Goal: Task Accomplishment & Management: Manage account settings

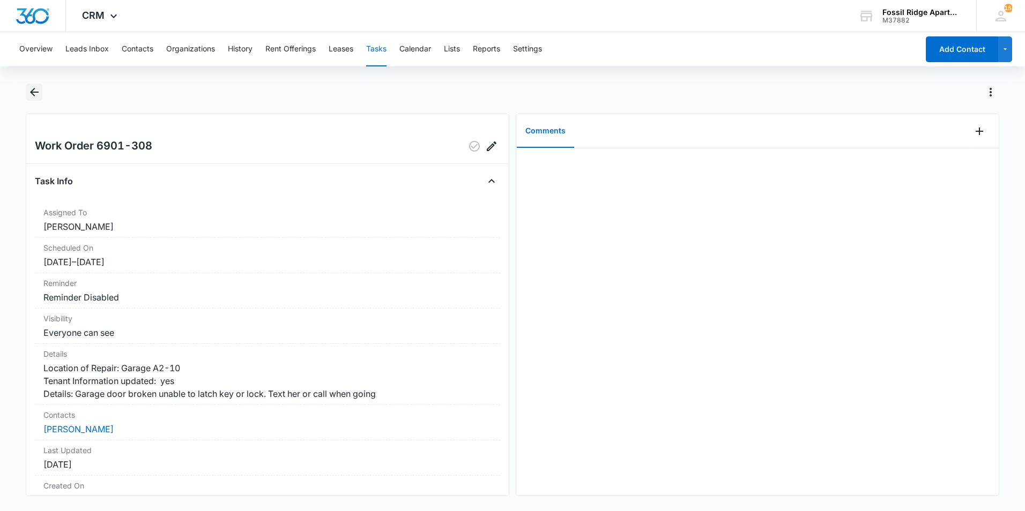
click at [33, 91] on icon "Back" at bounding box center [34, 92] width 13 height 13
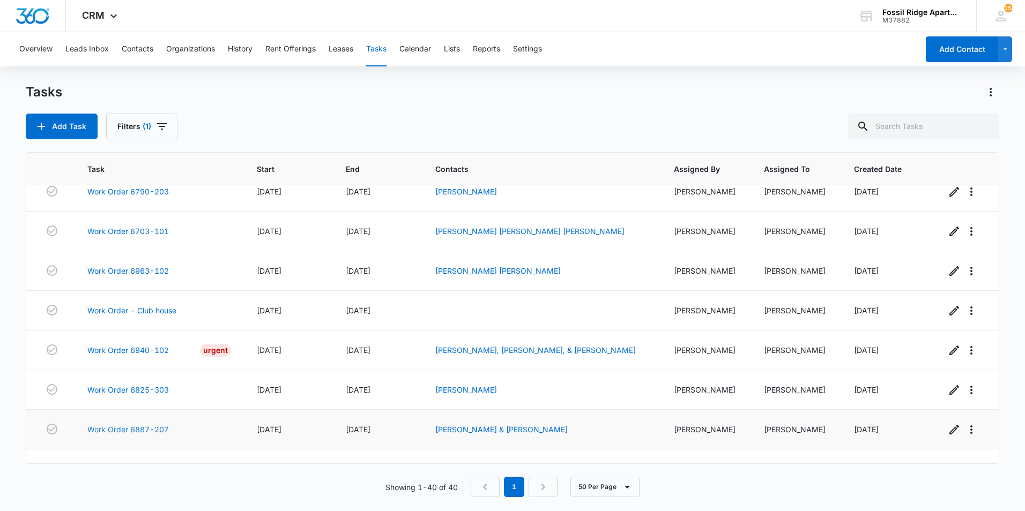
scroll to position [1371, 0]
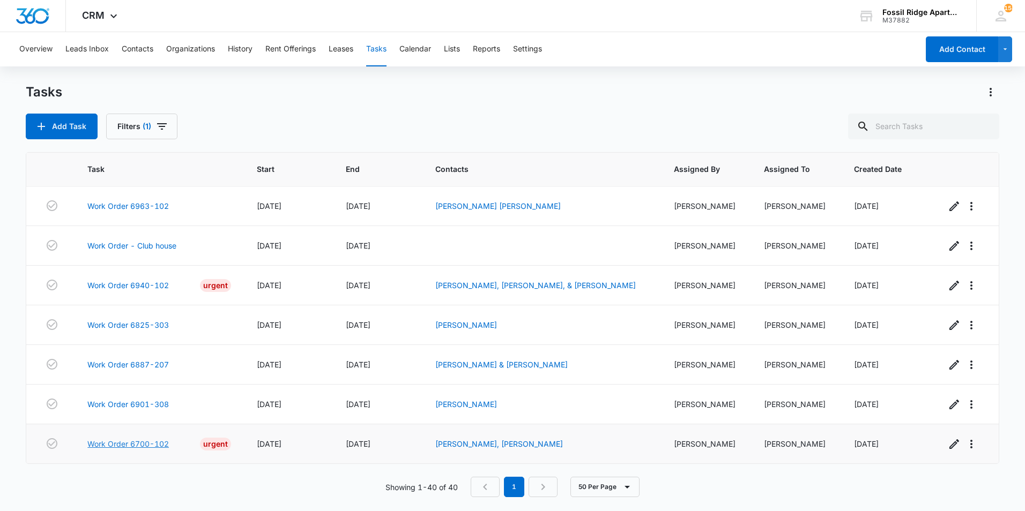
click at [147, 444] on link "Work Order 6700-102" at bounding box center [127, 443] width 81 height 11
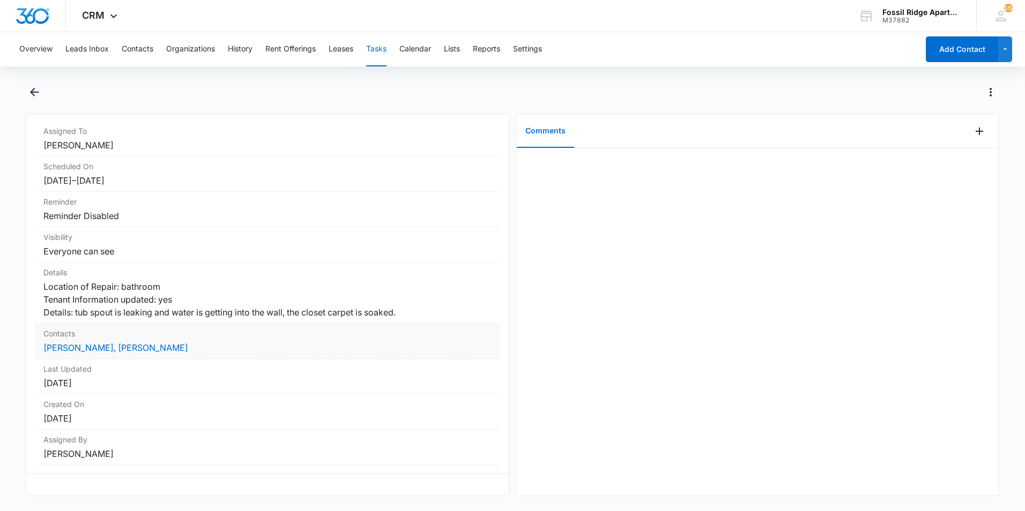
scroll to position [115, 0]
click at [39, 93] on icon "Back" at bounding box center [34, 92] width 13 height 13
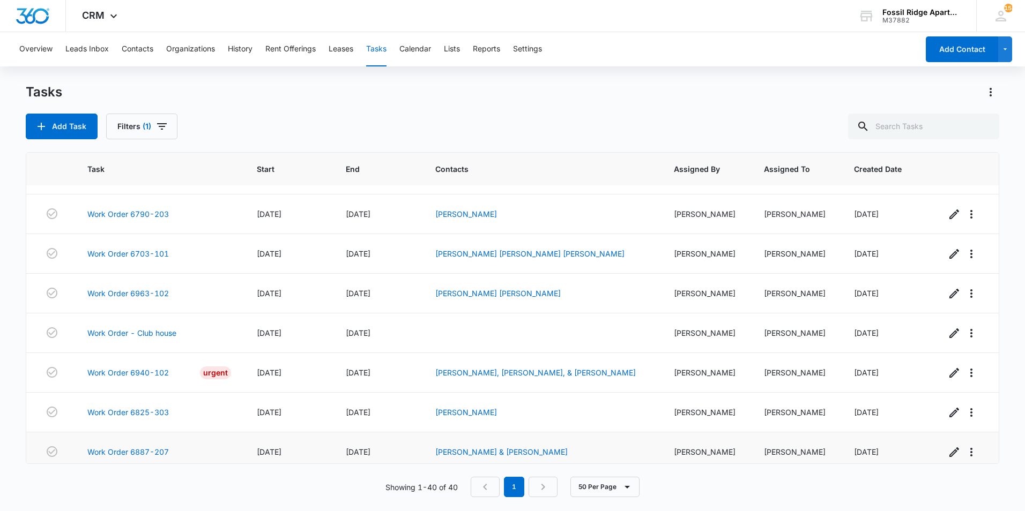
scroll to position [1371, 0]
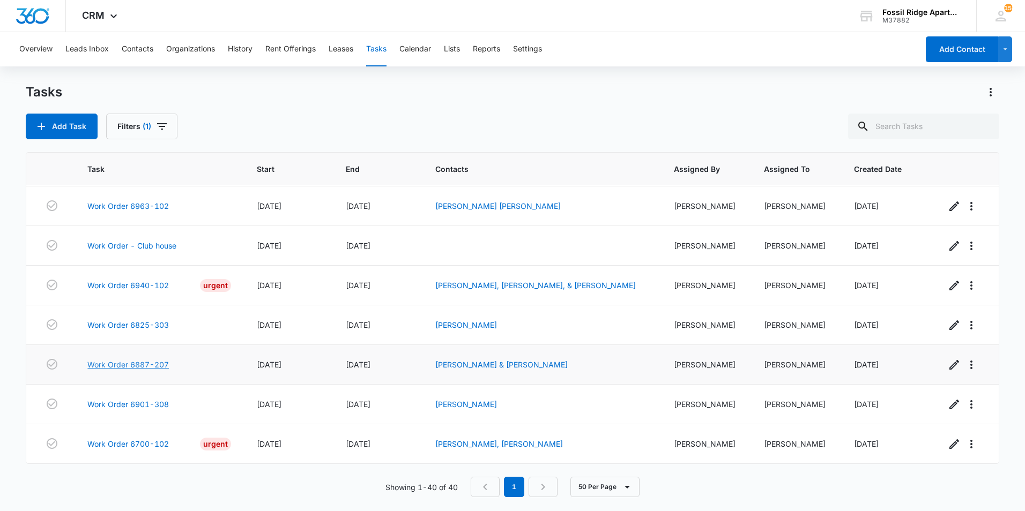
click at [148, 367] on link "Work Order 6887-207" at bounding box center [127, 364] width 81 height 11
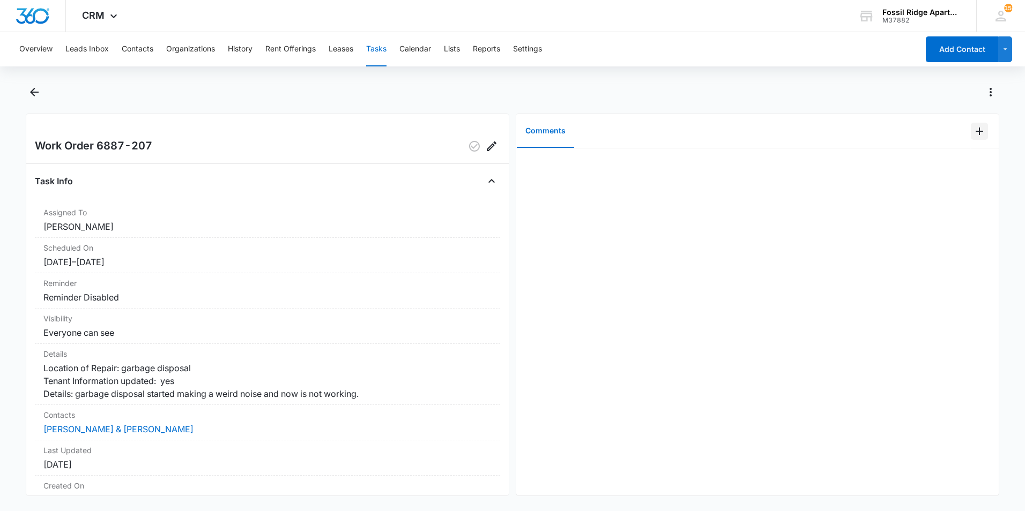
click at [973, 128] on icon "Add Comment" at bounding box center [979, 131] width 13 height 13
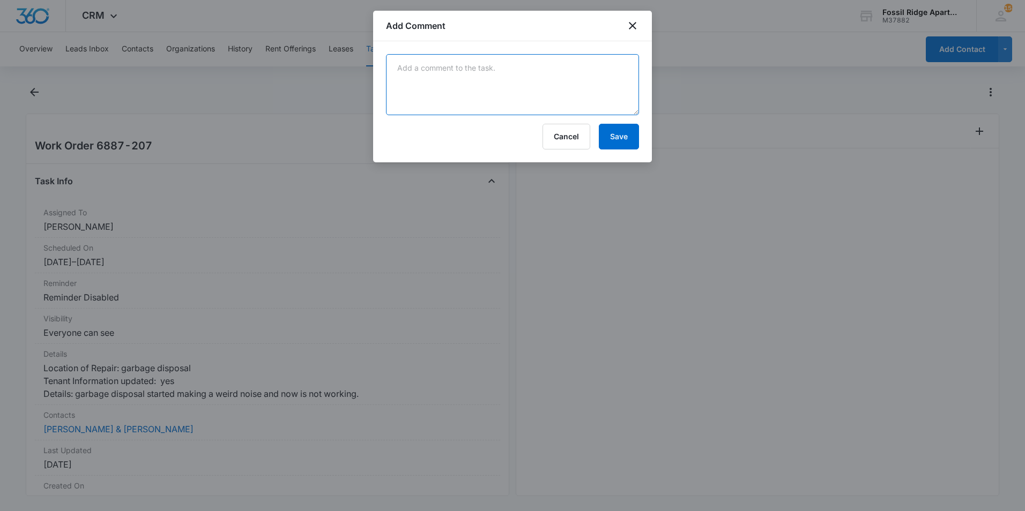
click at [406, 72] on textarea at bounding box center [512, 84] width 253 height 61
type textarea "tasked completed. -James"
click at [608, 136] on button "Save" at bounding box center [619, 137] width 40 height 26
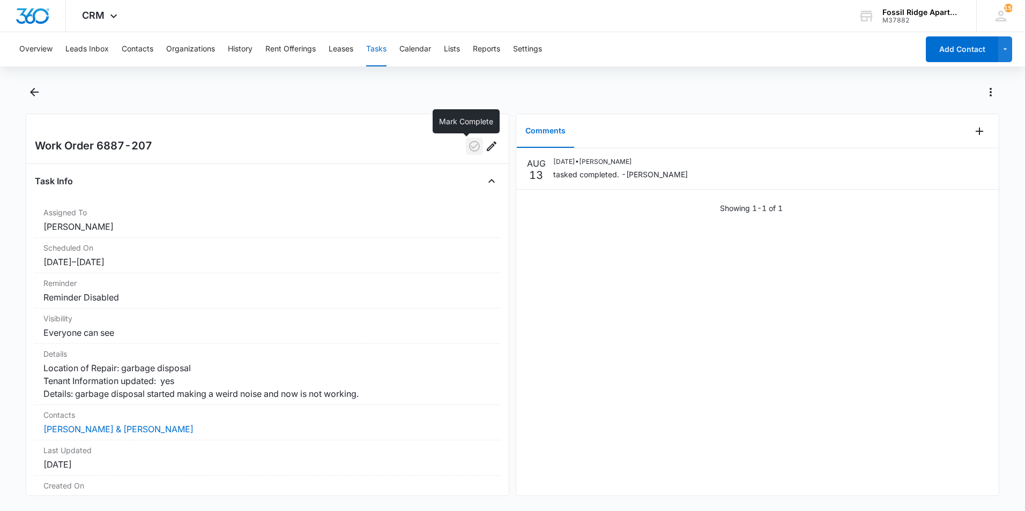
click at [469, 151] on icon "button" at bounding box center [474, 146] width 11 height 11
click at [38, 92] on icon "Back" at bounding box center [34, 92] width 9 height 9
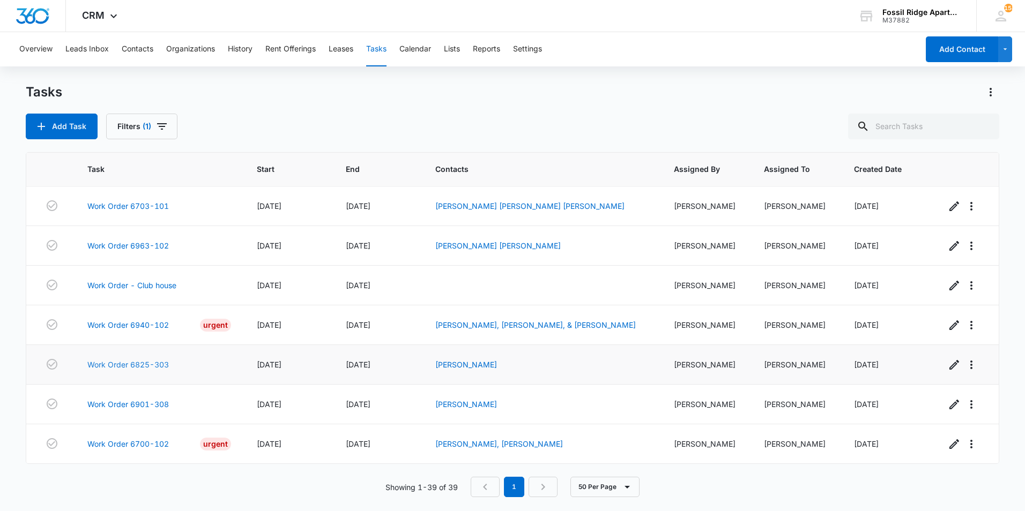
scroll to position [1331, 0]
click at [156, 445] on link "Work Order 6700-102" at bounding box center [127, 443] width 81 height 11
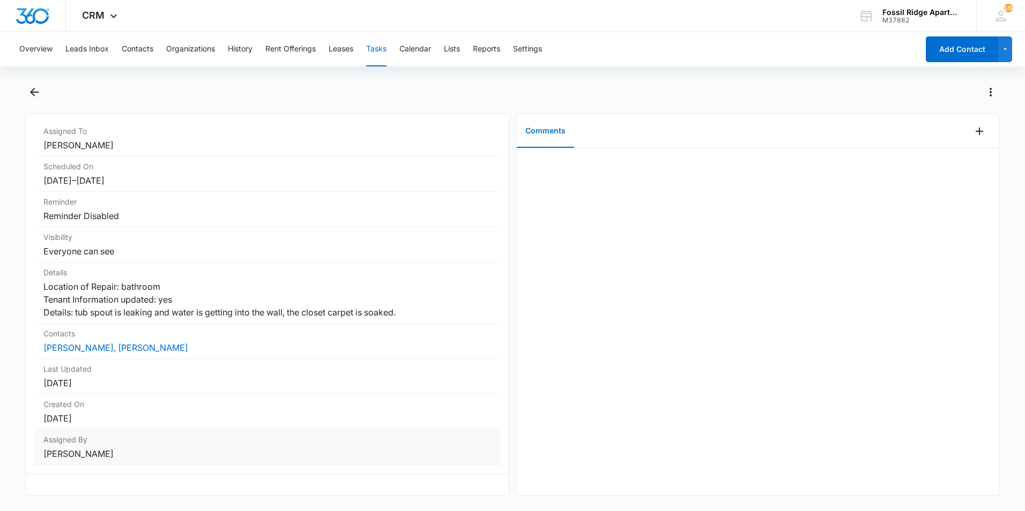
scroll to position [115, 0]
click at [100, 342] on link "[PERSON_NAME], [PERSON_NAME]" at bounding box center [115, 347] width 145 height 11
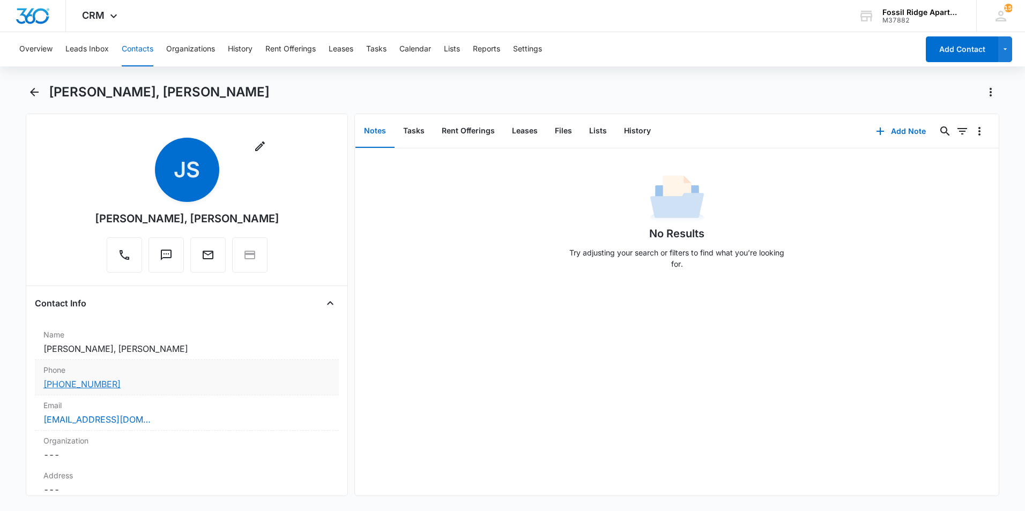
click at [85, 380] on link "(970) 833-8158" at bounding box center [81, 384] width 77 height 13
click at [40, 96] on icon "Back" at bounding box center [34, 92] width 13 height 13
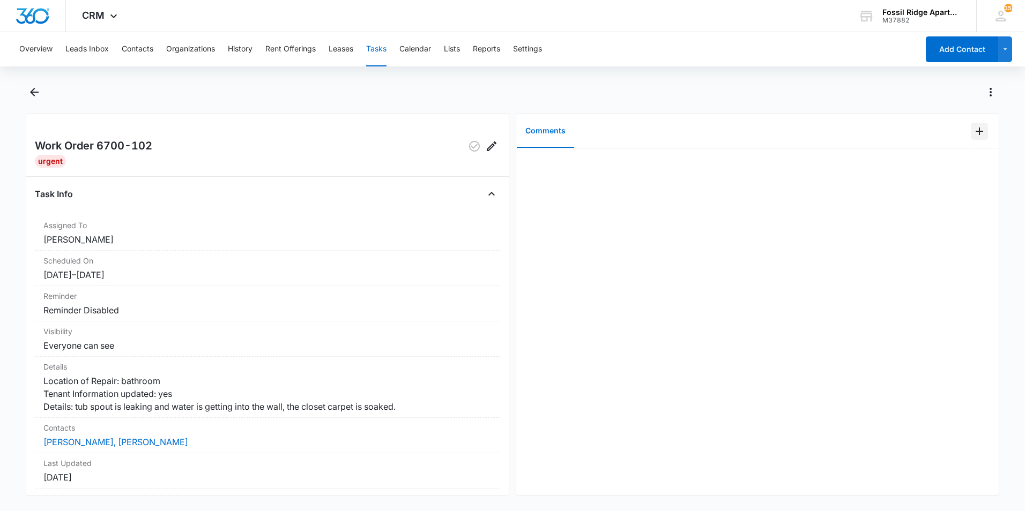
click at [973, 130] on icon "Add Comment" at bounding box center [979, 131] width 13 height 13
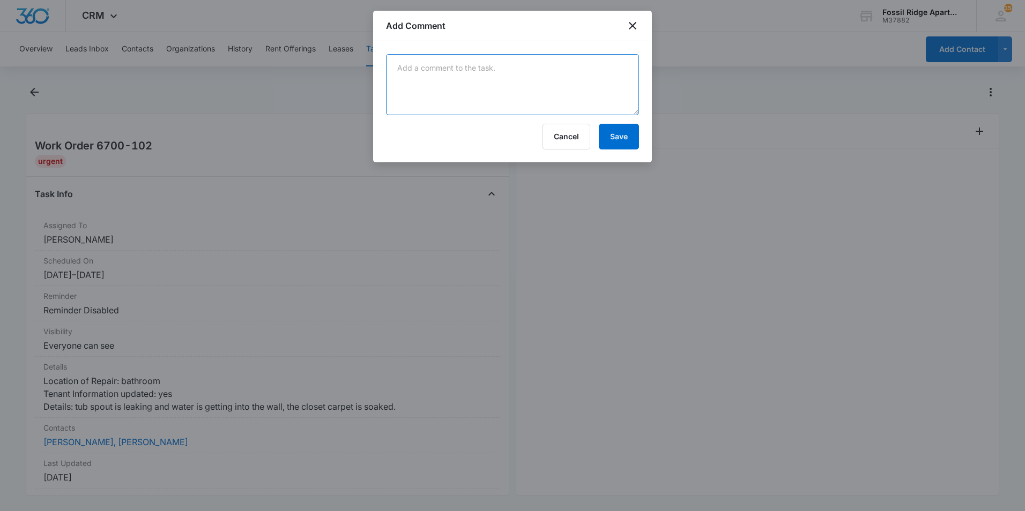
click at [496, 65] on textarea at bounding box center [512, 84] width 253 height 61
type textarea "completed task.-James"
click at [615, 144] on button "Save" at bounding box center [619, 137] width 40 height 26
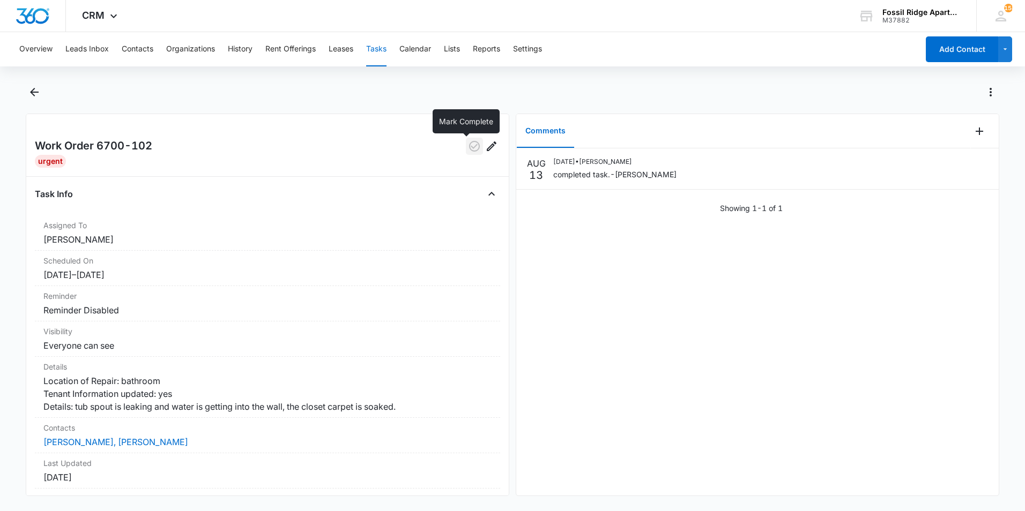
click at [469, 147] on icon "button" at bounding box center [474, 146] width 11 height 11
click at [36, 96] on icon "Back" at bounding box center [34, 92] width 13 height 13
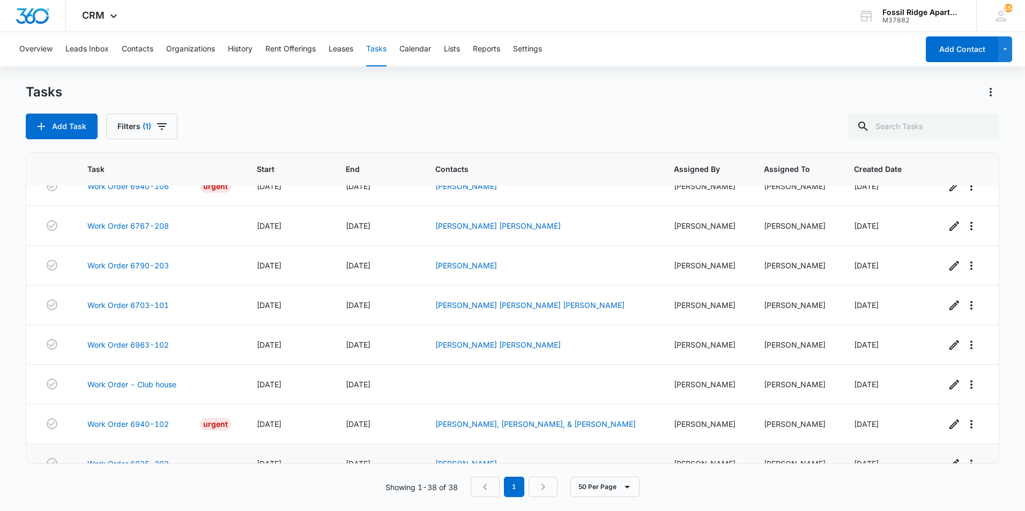
scroll to position [1292, 0]
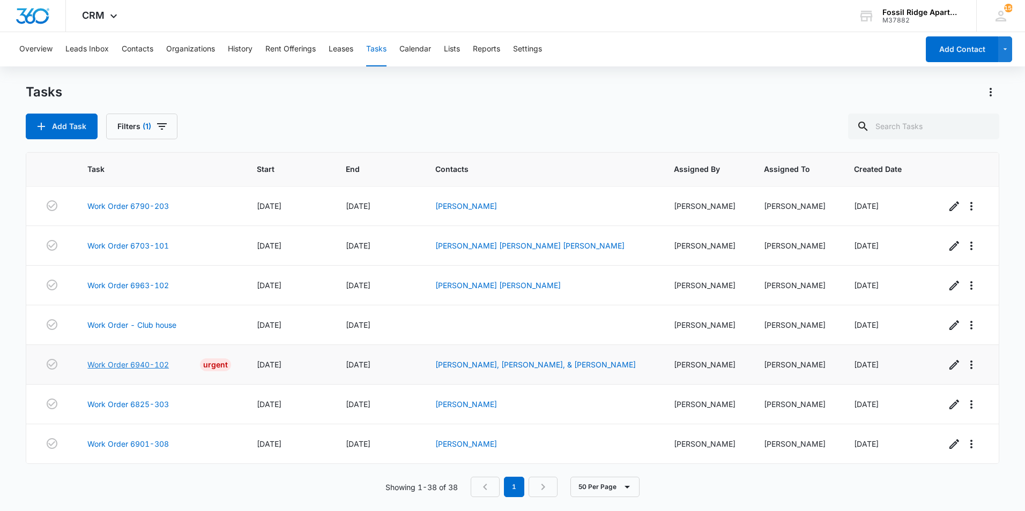
click at [145, 359] on link "Work Order 6940-102" at bounding box center [127, 364] width 81 height 11
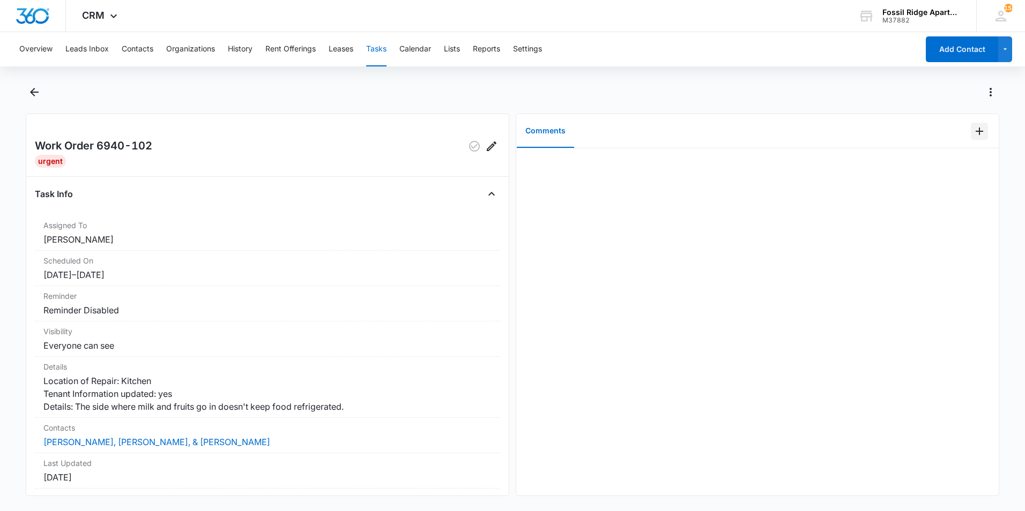
click at [966, 134] on div "Comments" at bounding box center [757, 131] width 482 height 34
click at [973, 134] on icon "Add Comment" at bounding box center [979, 131] width 13 height 13
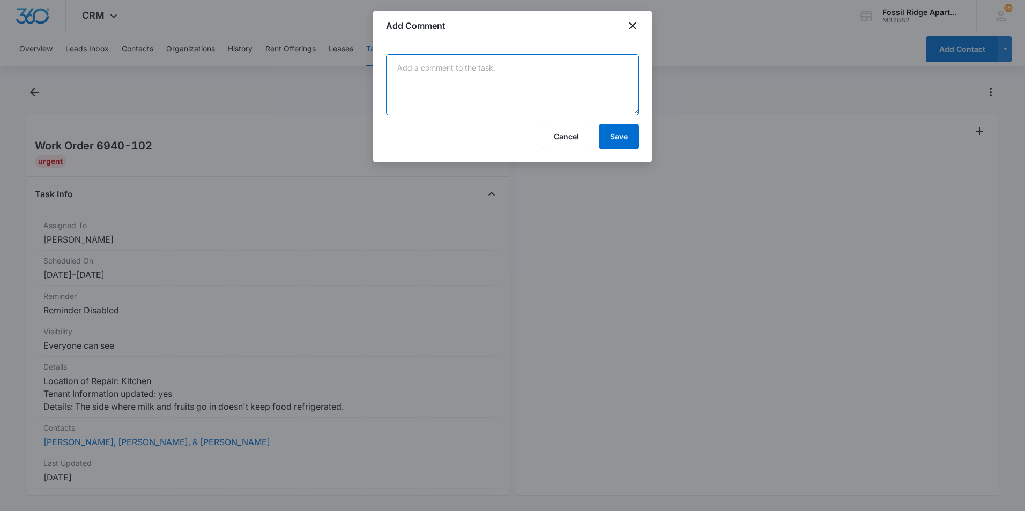
click at [565, 93] on textarea at bounding box center [512, 84] width 253 height 61
type textarea "wemt ad knocked no answer and called before i went the mail box was full"
click at [351, 363] on div at bounding box center [512, 255] width 1025 height 511
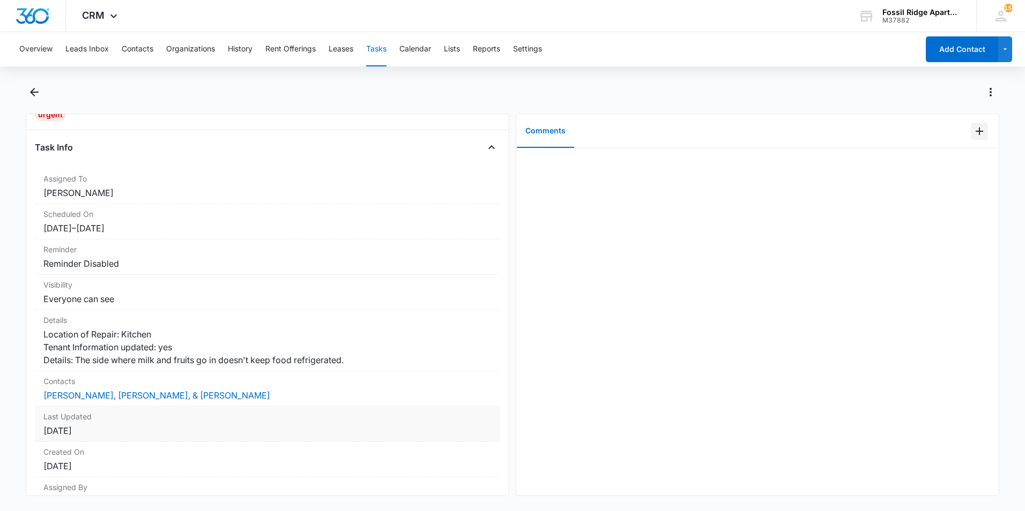
scroll to position [115, 0]
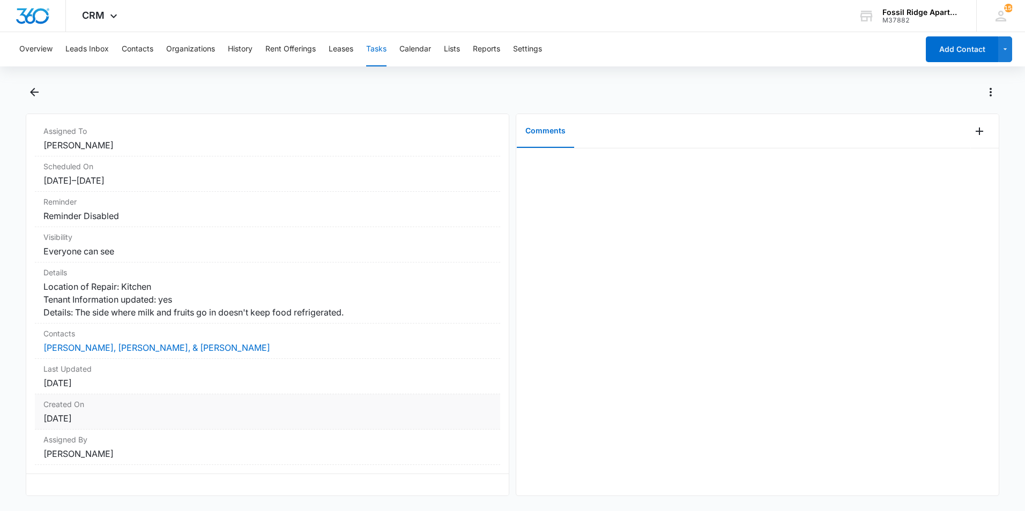
click at [176, 400] on dt "Created On" at bounding box center [267, 404] width 448 height 11
click at [89, 342] on link "Juan Lopez, Miriam Lopez, & Ruby Lopez" at bounding box center [156, 347] width 227 height 11
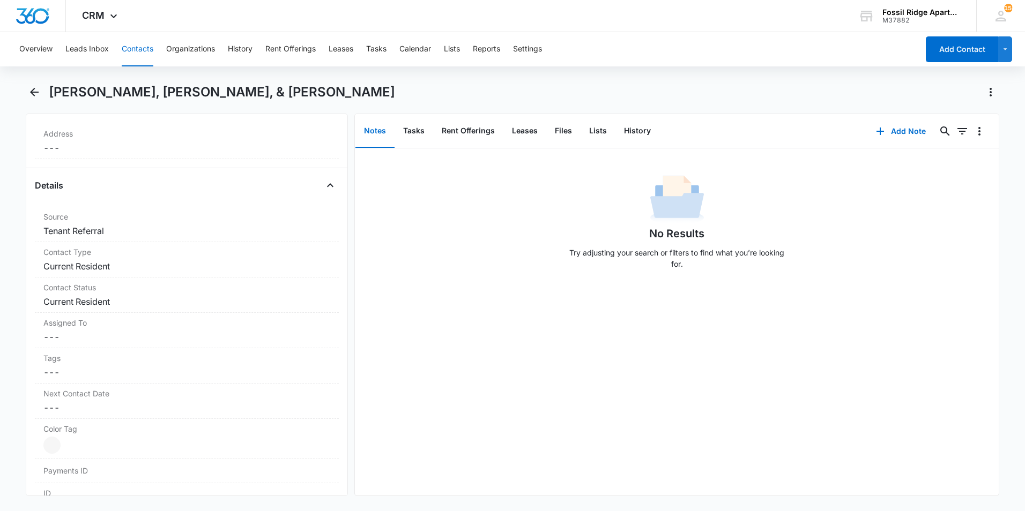
scroll to position [268, 0]
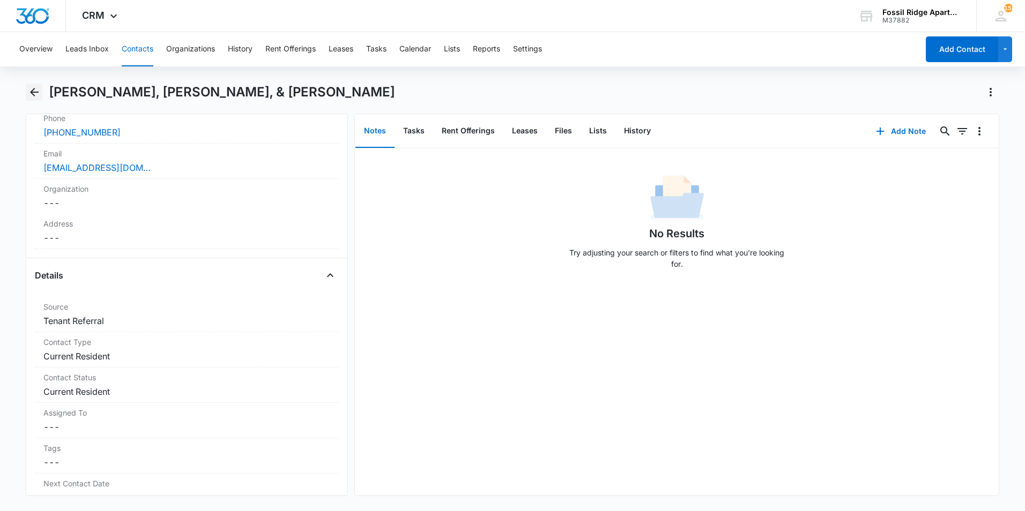
click at [32, 93] on icon "Back" at bounding box center [34, 92] width 9 height 9
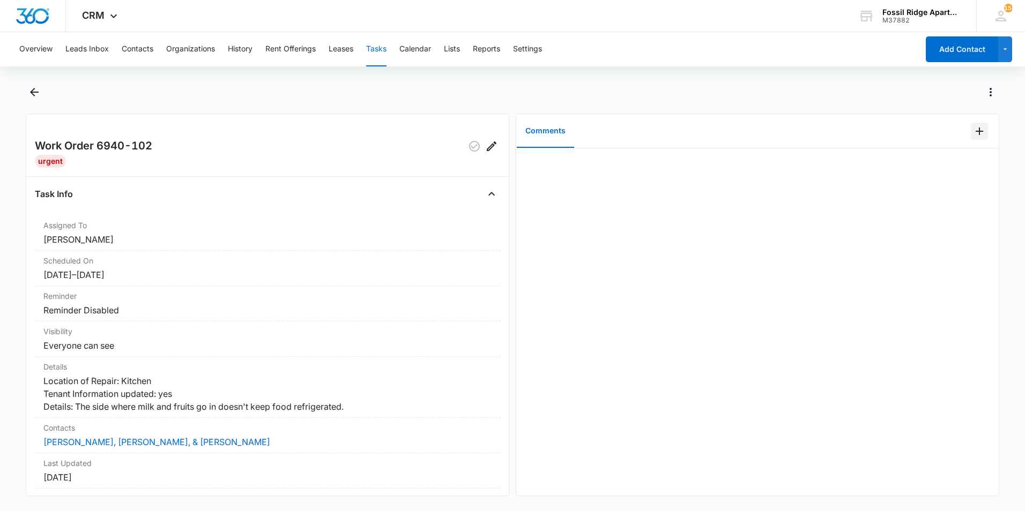
click at [974, 128] on icon "Add Comment" at bounding box center [979, 131] width 13 height 13
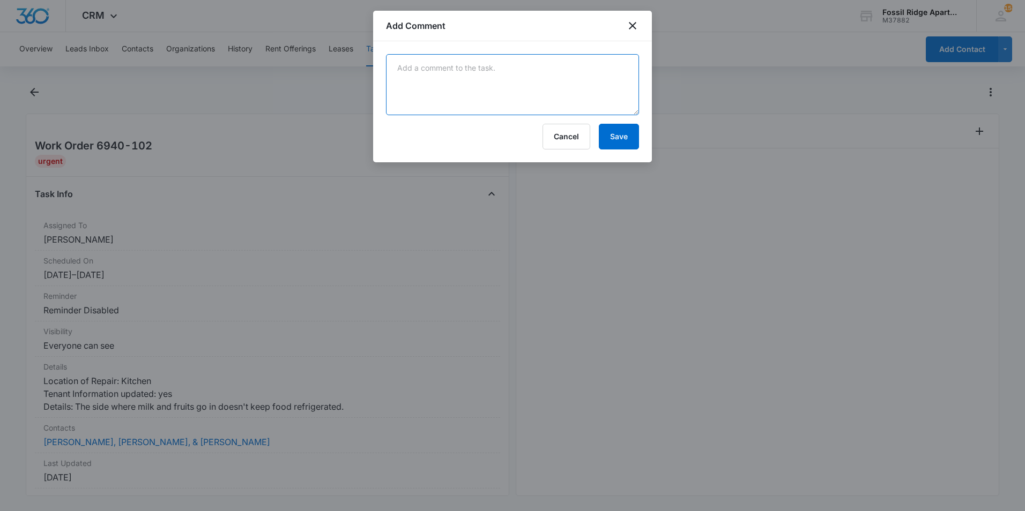
click at [516, 69] on textarea at bounding box center [512, 84] width 253 height 61
type textarea "tech came yesterday and fixed the fridge. -James"
click at [616, 136] on button "Save" at bounding box center [619, 137] width 40 height 26
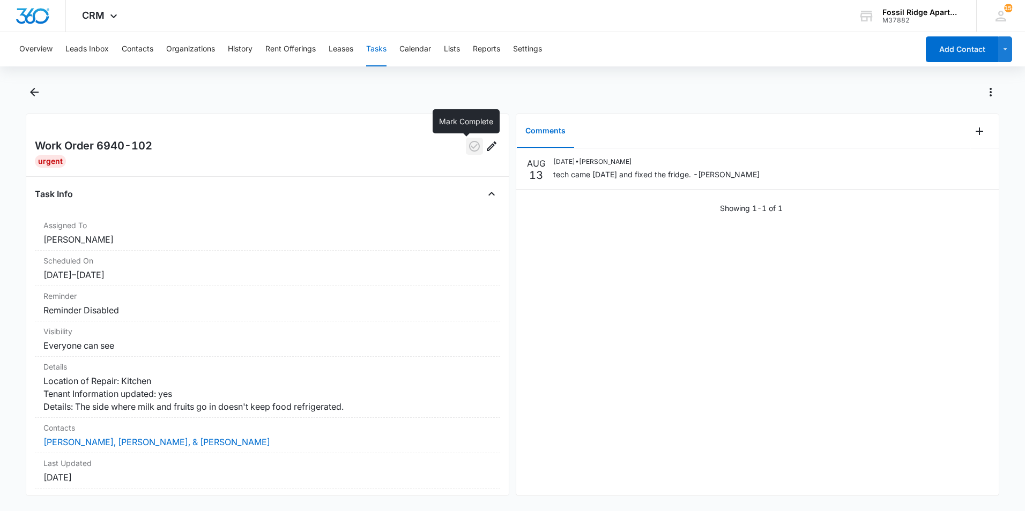
click at [468, 146] on icon "button" at bounding box center [474, 146] width 13 height 13
click at [37, 93] on icon "Back" at bounding box center [34, 92] width 13 height 13
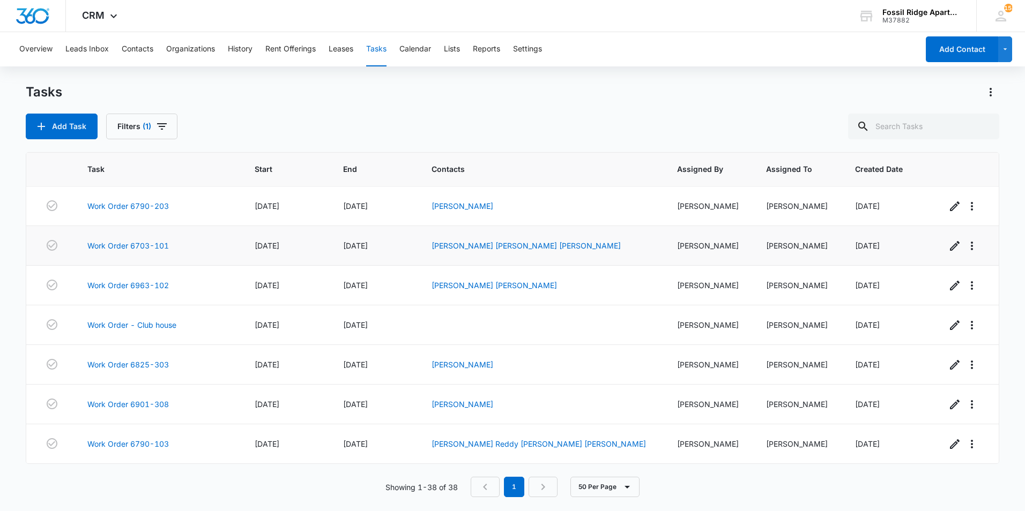
scroll to position [1287, 0]
click at [391, 50] on div "Overview Leads Inbox Contacts Organizations History Rent Offerings Leases Tasks…" at bounding box center [465, 49] width 905 height 34
click at [375, 49] on button "Tasks" at bounding box center [376, 49] width 20 height 34
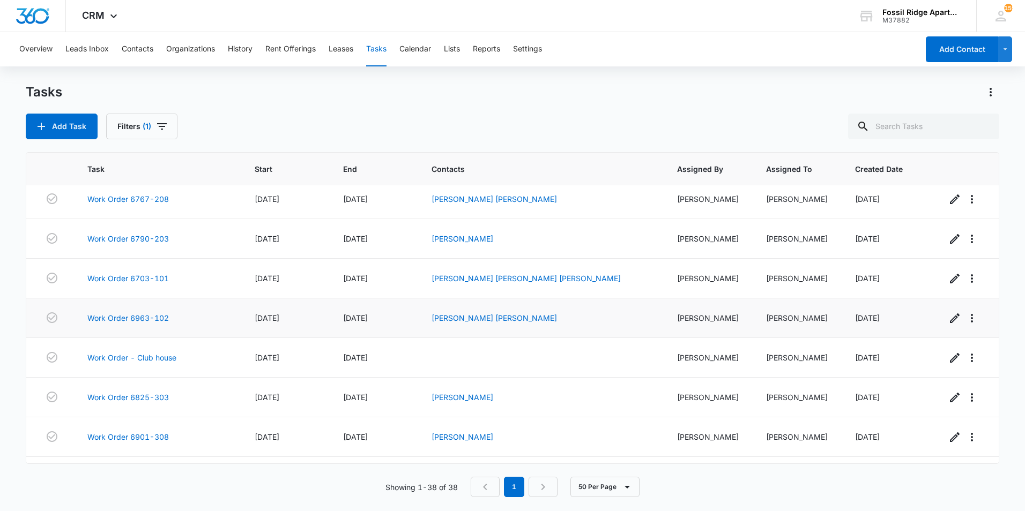
scroll to position [1287, 0]
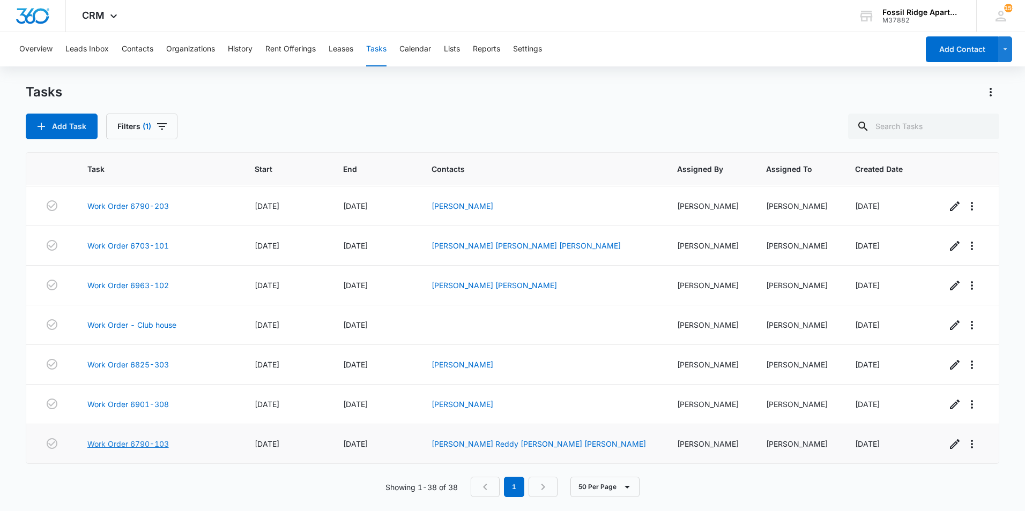
click at [141, 448] on link "Work Order 6790-103" at bounding box center [127, 443] width 81 height 11
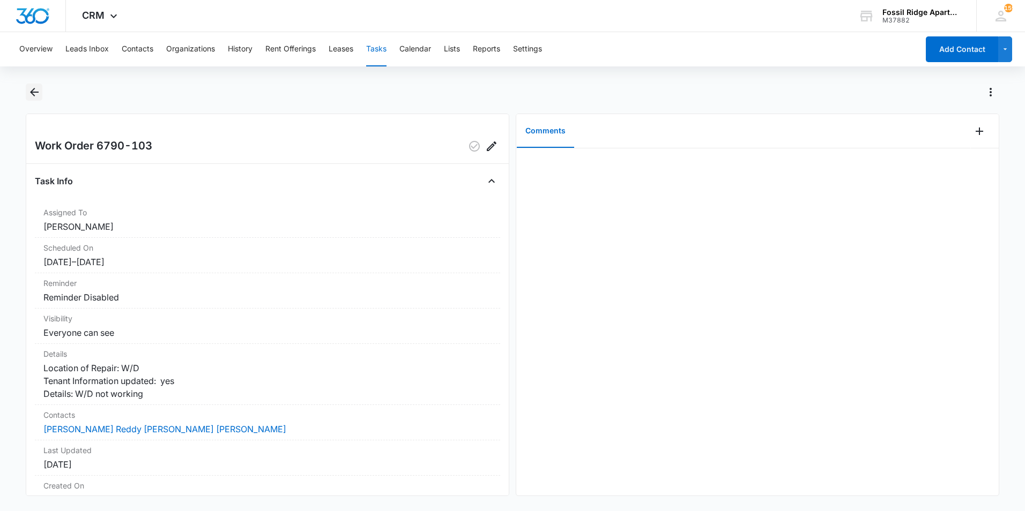
click at [40, 97] on icon "Back" at bounding box center [34, 92] width 13 height 13
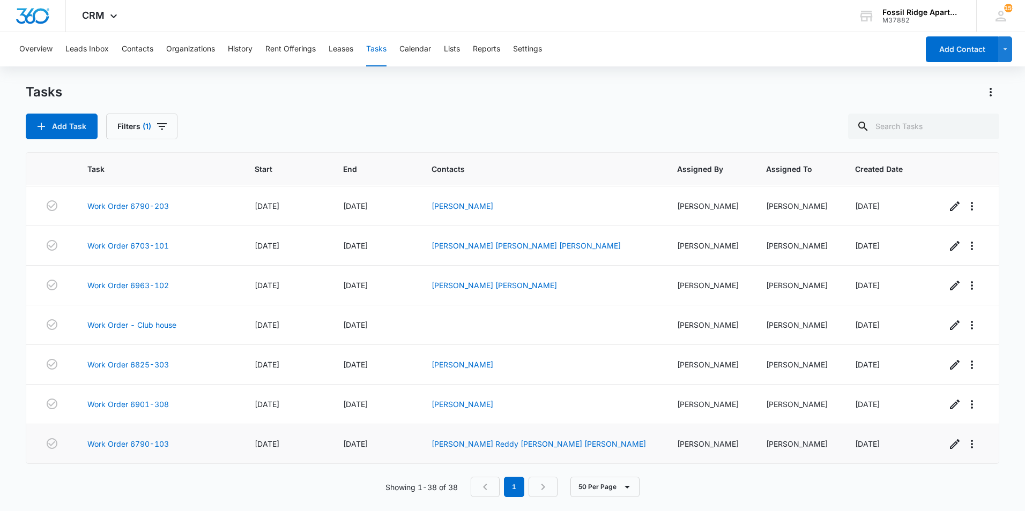
scroll to position [1287, 0]
click at [136, 404] on link "Work Order 6901-308" at bounding box center [127, 404] width 81 height 11
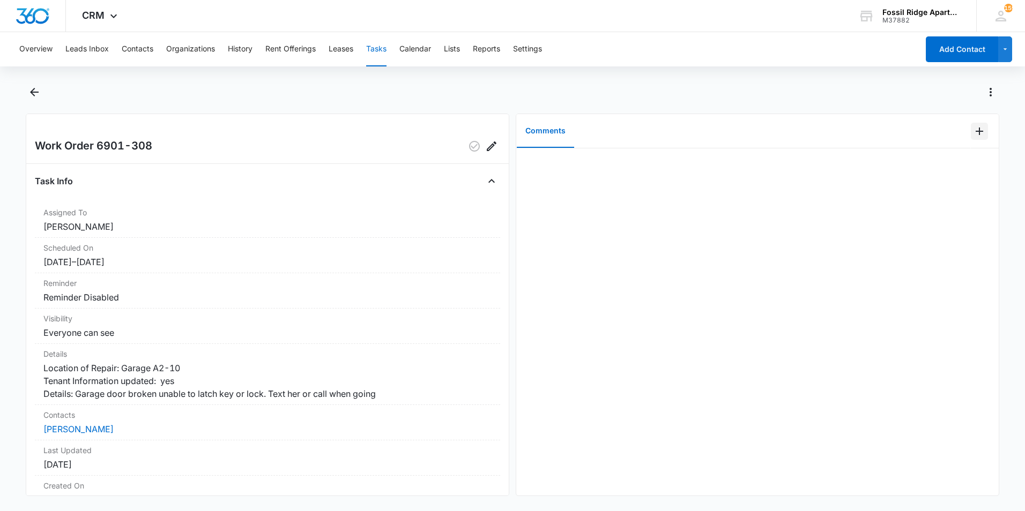
click at [973, 131] on icon "Add Comment" at bounding box center [979, 131] width 13 height 13
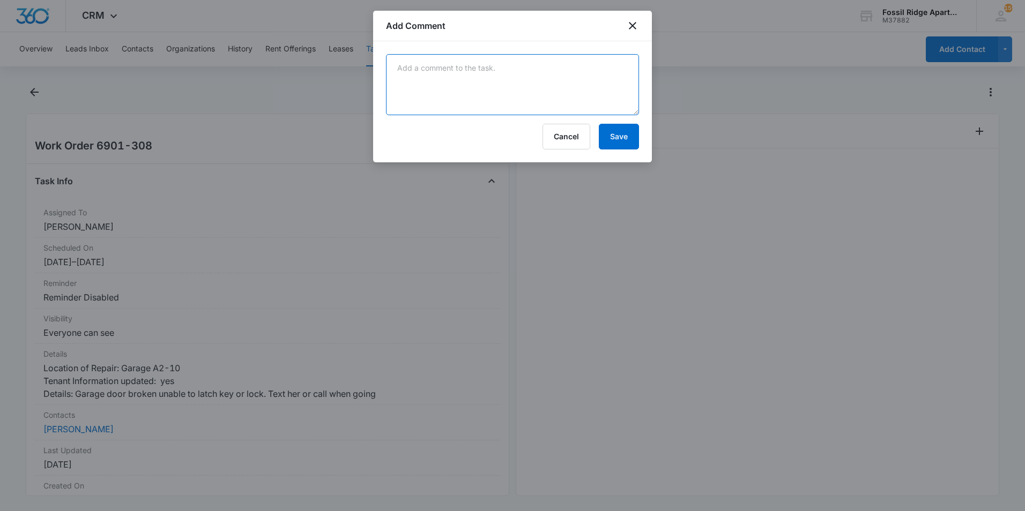
click at [402, 96] on textarea at bounding box center [512, 84] width 253 height 61
click at [410, 104] on textarea "called tech scheduled to com" at bounding box center [512, 84] width 253 height 61
type textarea "called tech scheduled to come 8/15 between 8am-10am. -James"
click at [622, 126] on button "Save" at bounding box center [619, 137] width 40 height 26
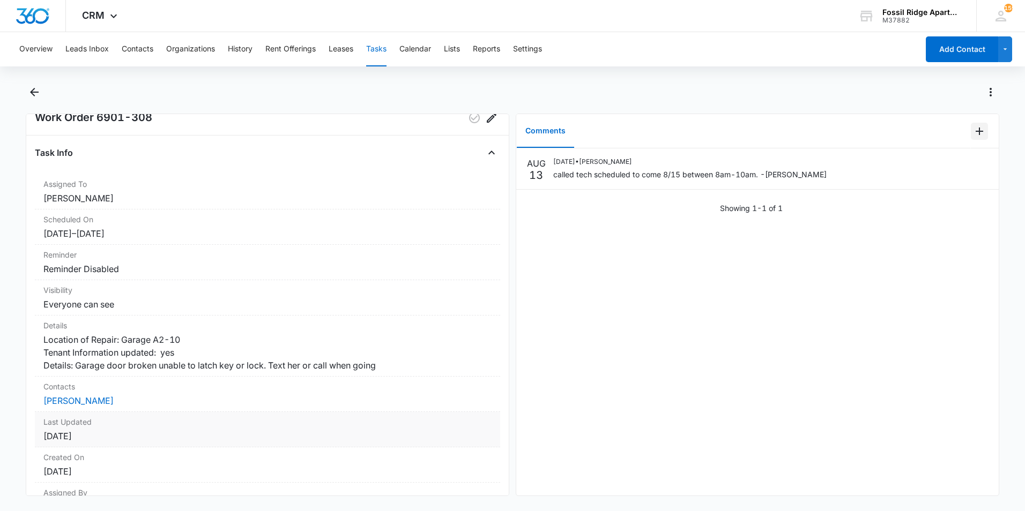
scroll to position [54, 0]
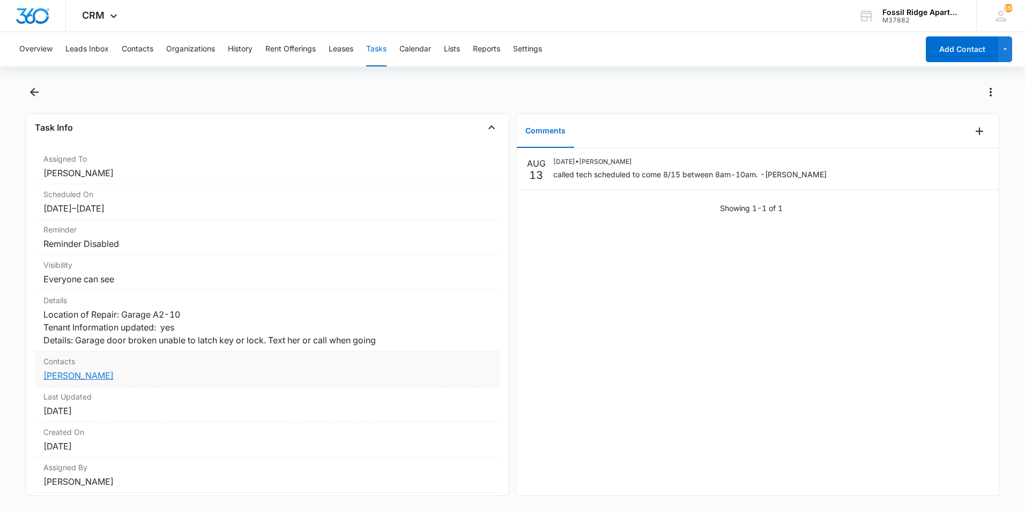
click at [83, 381] on link "[PERSON_NAME]" at bounding box center [78, 375] width 70 height 11
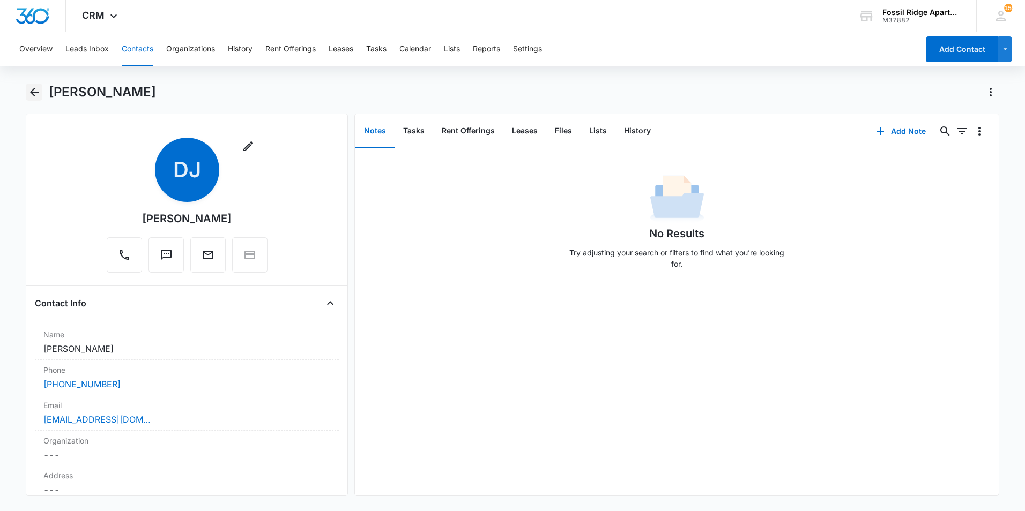
click at [33, 96] on icon "Back" at bounding box center [34, 92] width 13 height 13
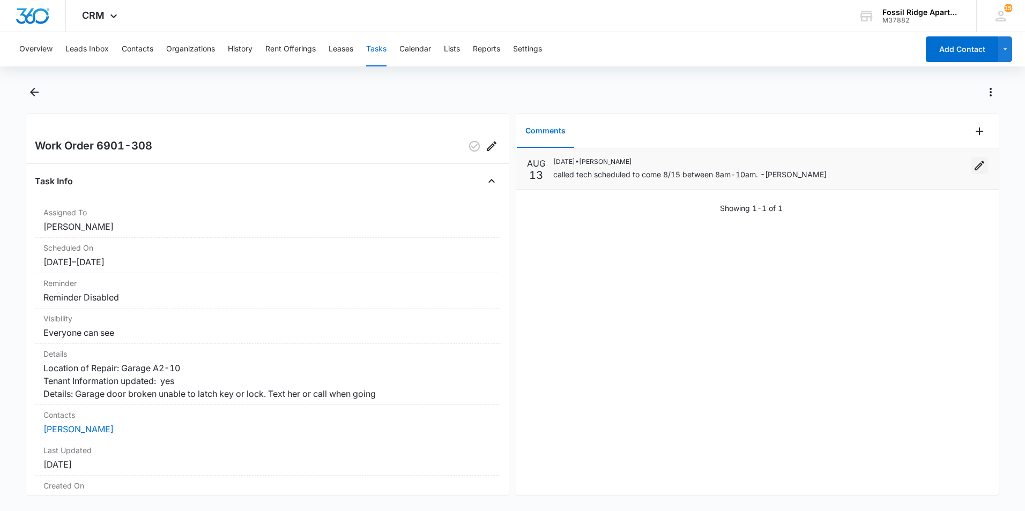
click at [974, 167] on icon "Edit" at bounding box center [979, 166] width 10 height 10
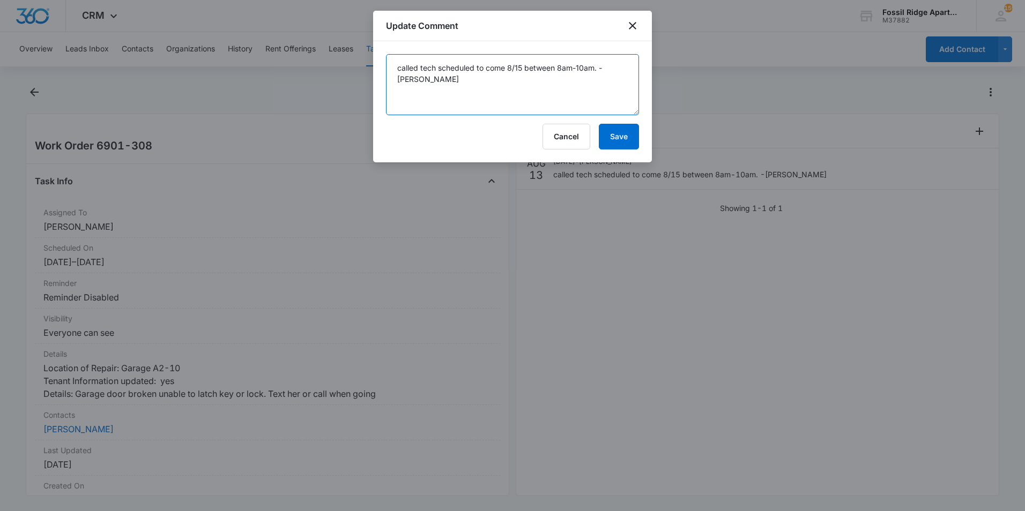
click at [596, 69] on textarea "called tech scheduled to come 8/15 between 8am-10am. -James" at bounding box center [512, 84] width 253 height 61
type textarea "called tech scheduled to come 8/15 between 8am-10am also called tenant and let …"
click at [613, 135] on button "Save" at bounding box center [619, 137] width 40 height 26
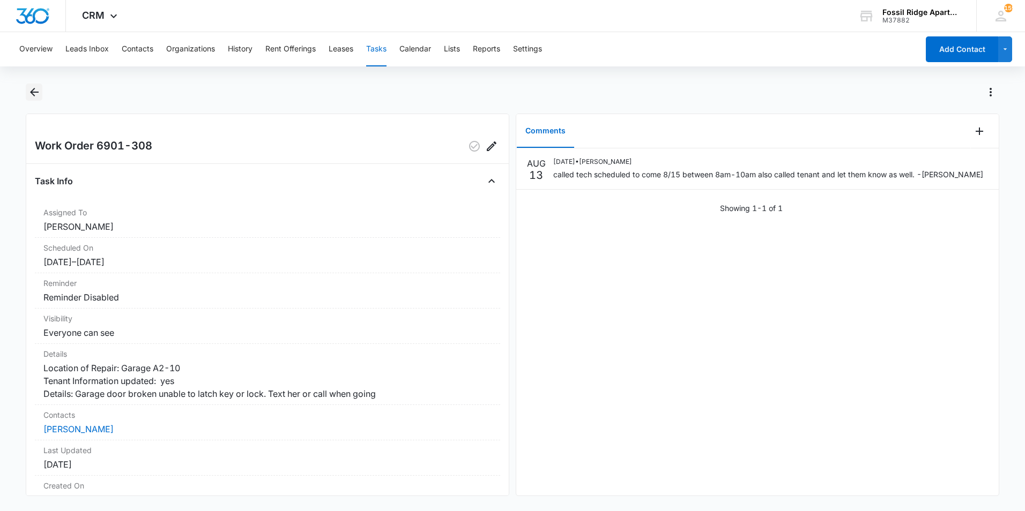
click at [28, 89] on icon "Back" at bounding box center [34, 92] width 13 height 13
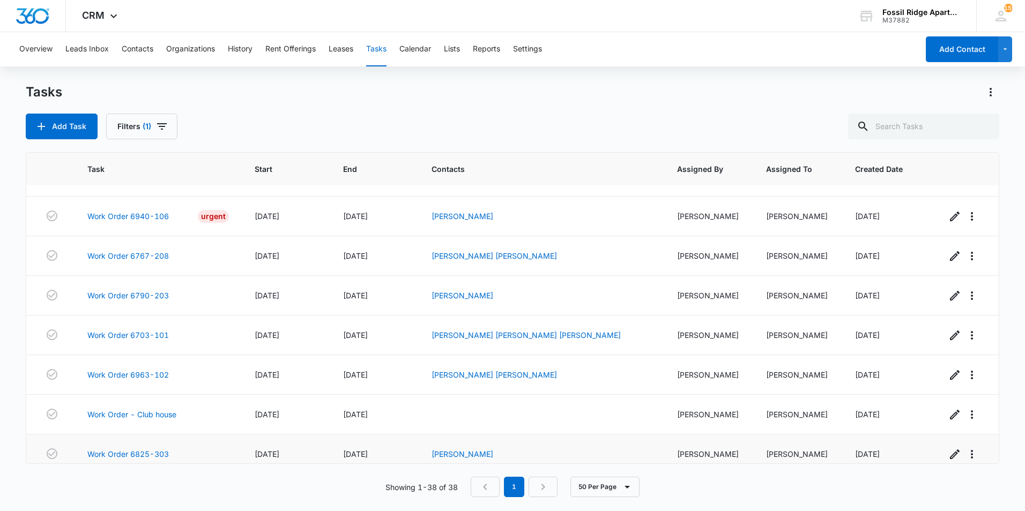
scroll to position [1287, 0]
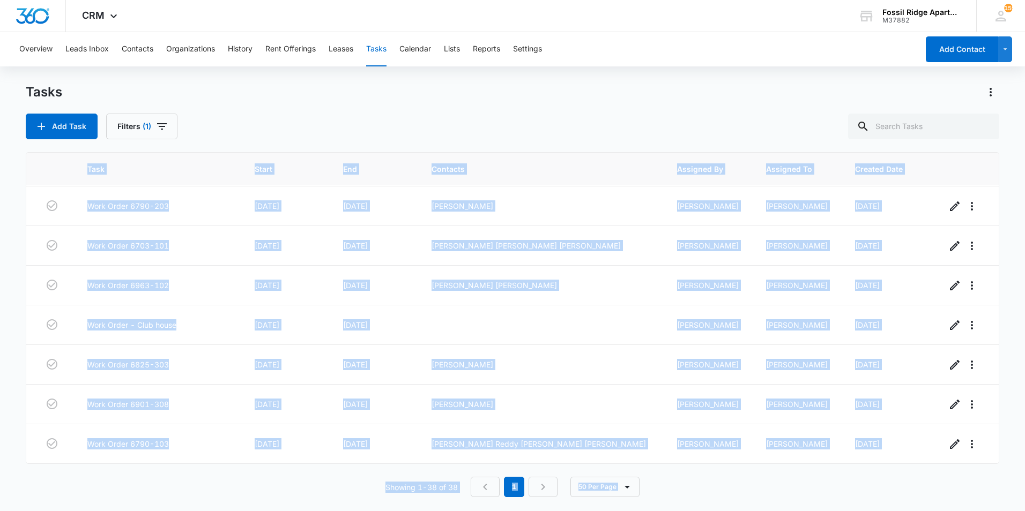
drag, startPoint x: 1024, startPoint y: 465, endPoint x: 1026, endPoint y: 539, distance: 74.0
click at [1024, 511] on html "CRM Apps Websites Forms CRM Files Brand Settings Fossil Ridge Apartments M37882…" at bounding box center [512, 255] width 1025 height 511
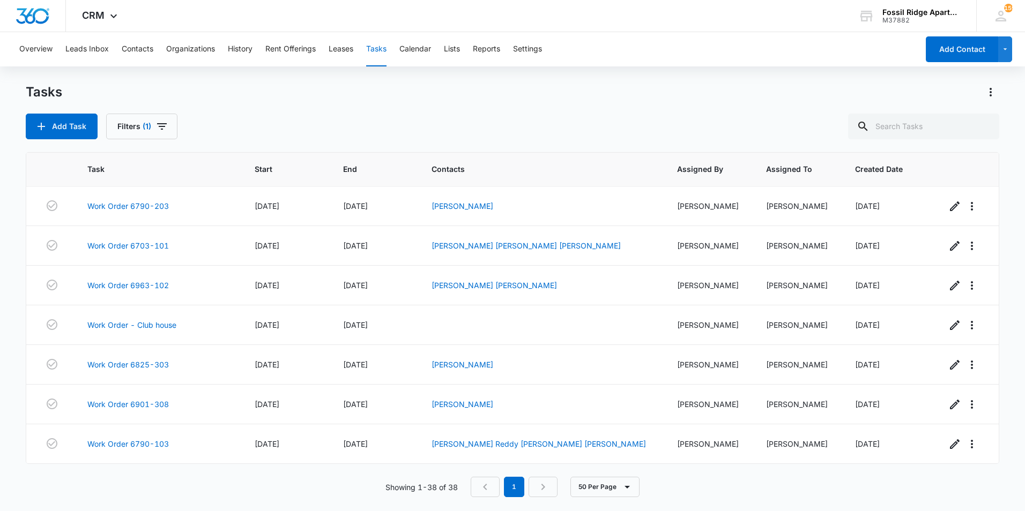
click at [220, 120] on div "Add Task Filters (1)" at bounding box center [512, 127] width 973 height 26
